Goal: Task Accomplishment & Management: Complete application form

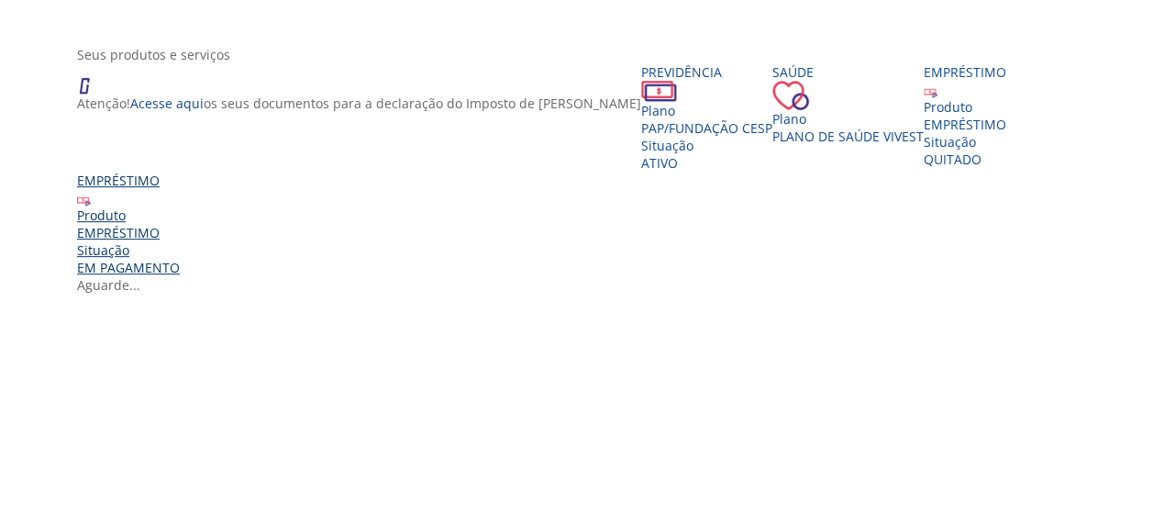
scroll to position [417, 0]
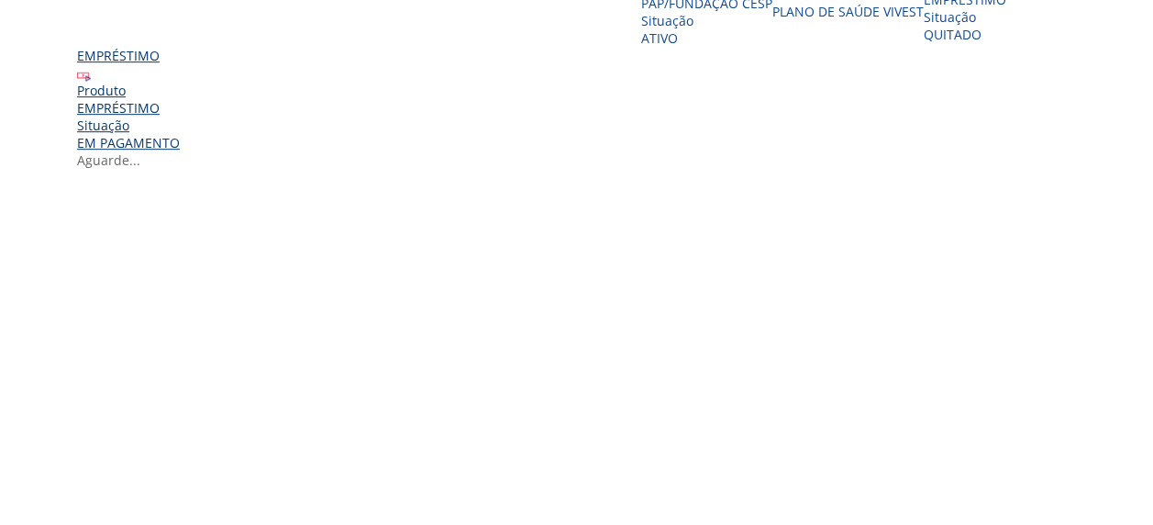
click at [180, 116] on div "EMPRÉSTIMO" at bounding box center [128, 107] width 103 height 17
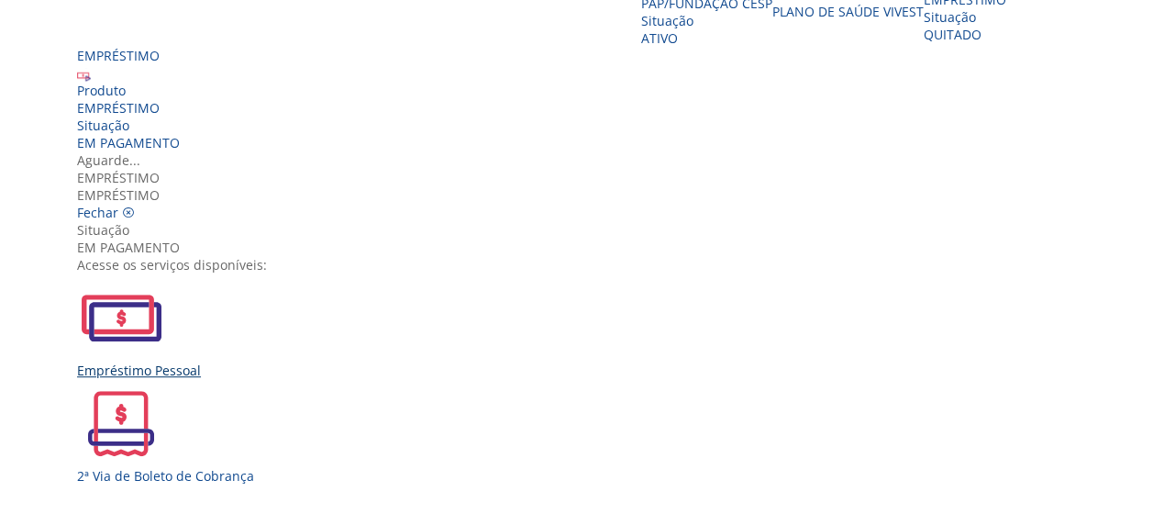
click at [336, 292] on div "Empréstimo Pessoal" at bounding box center [583, 325] width 1013 height 105
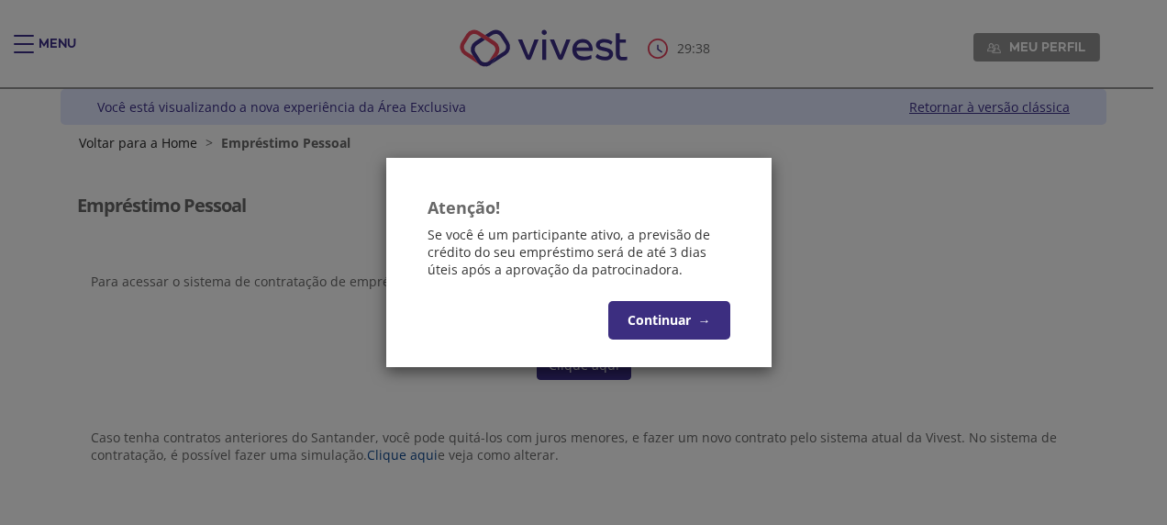
click at [660, 322] on button "Continuar →" at bounding box center [669, 320] width 122 height 39
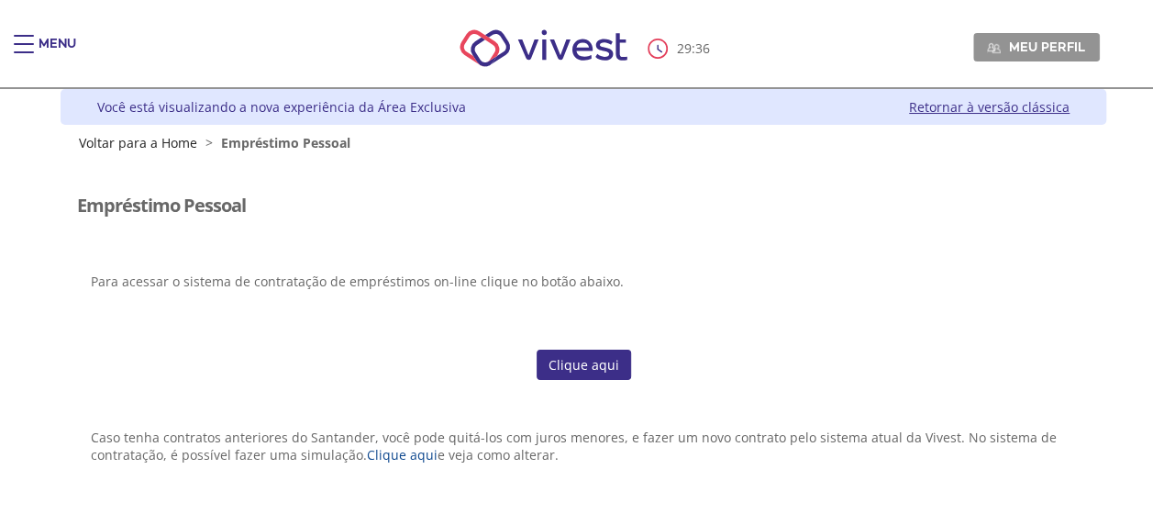
click at [573, 368] on link "Clique aqui" at bounding box center [584, 364] width 94 height 31
